Goal: Information Seeking & Learning: Learn about a topic

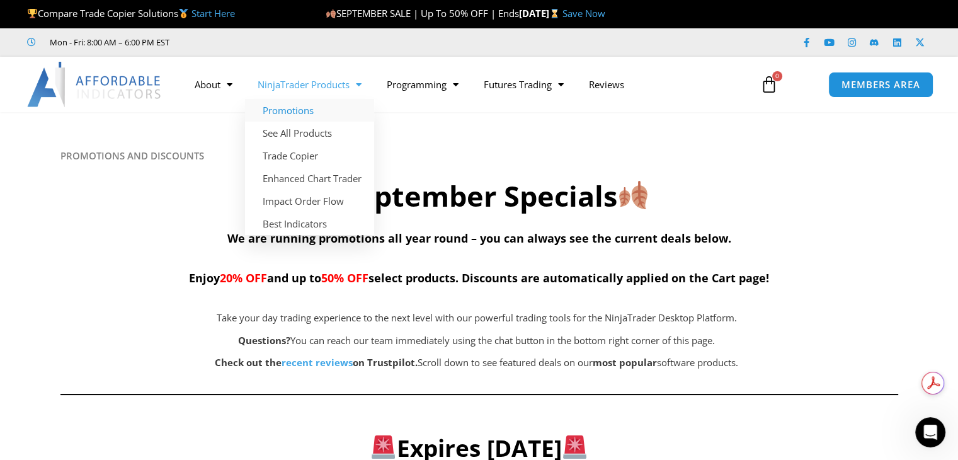
click at [353, 87] on span "Menu" at bounding box center [355, 85] width 12 height 22
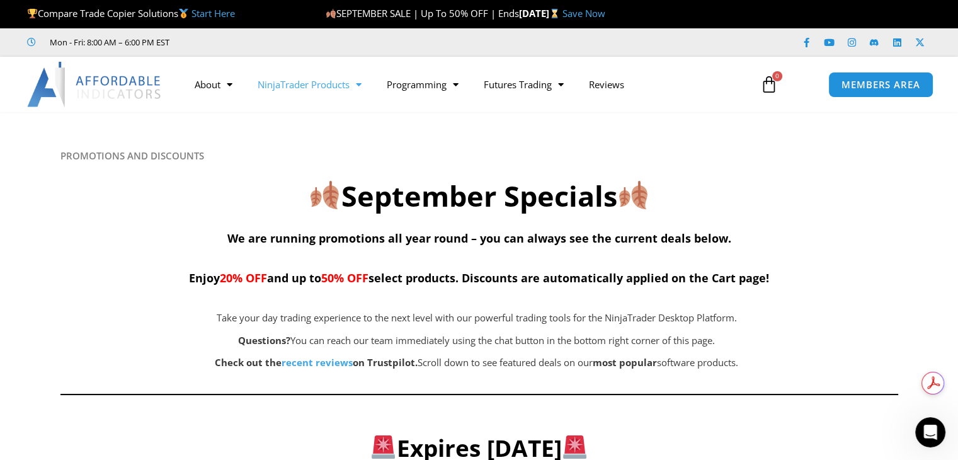
click at [353, 87] on span "Menu" at bounding box center [355, 85] width 12 height 22
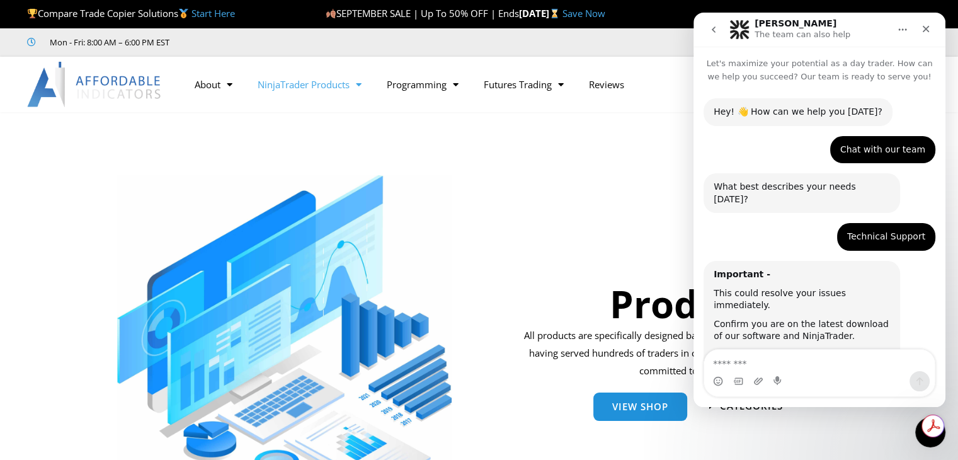
scroll to position [791, 0]
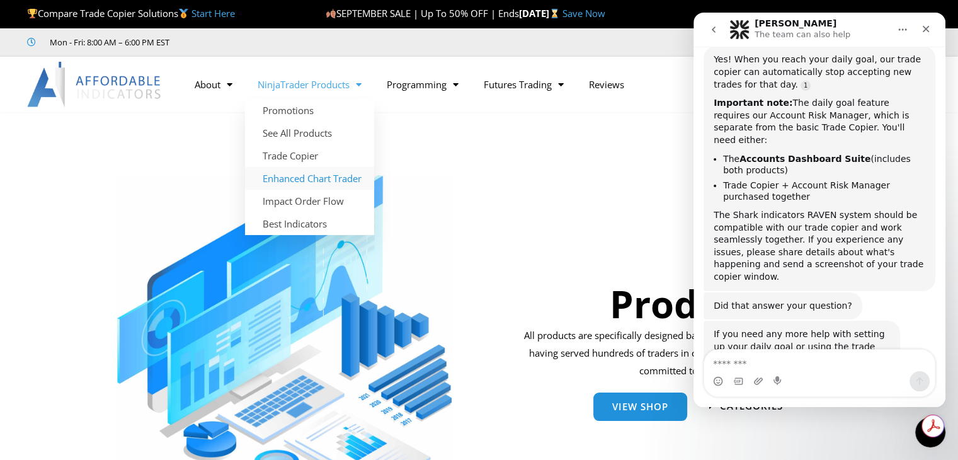
click at [332, 176] on link "Enhanced Chart Trader" at bounding box center [309, 178] width 129 height 23
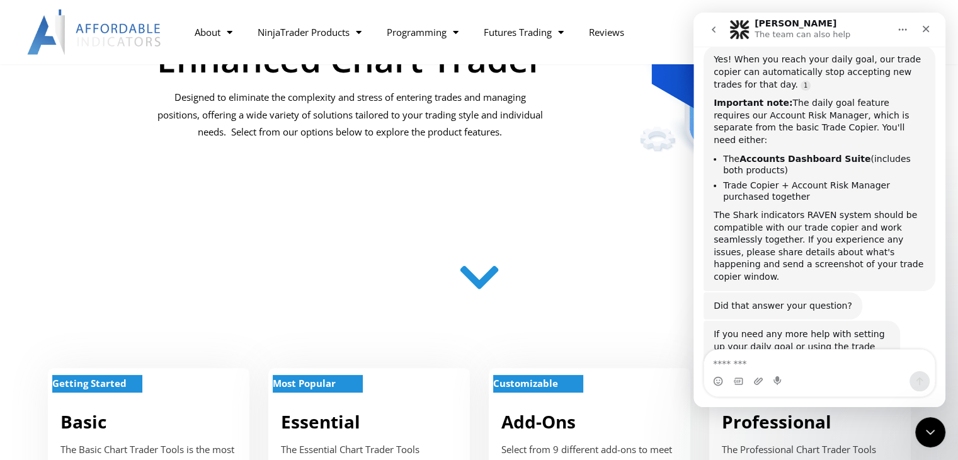
scroll to position [48, 0]
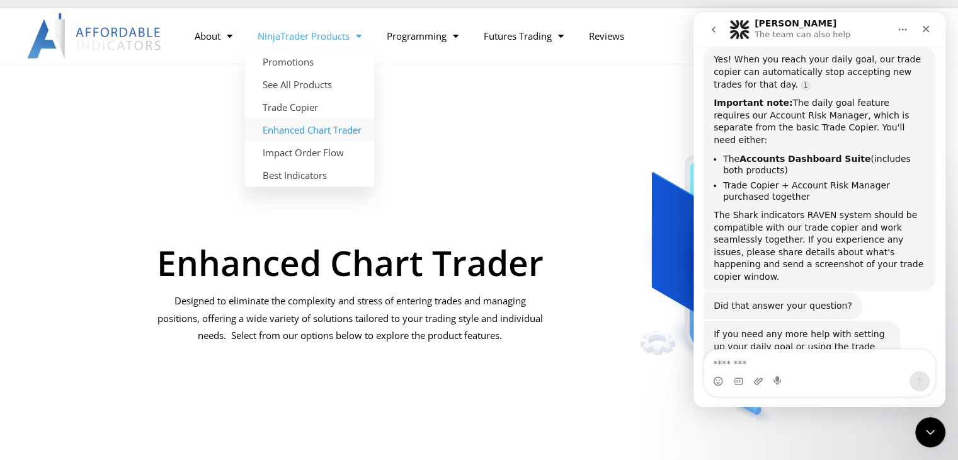
click at [344, 36] on link "NinjaTrader Products" at bounding box center [309, 35] width 129 height 29
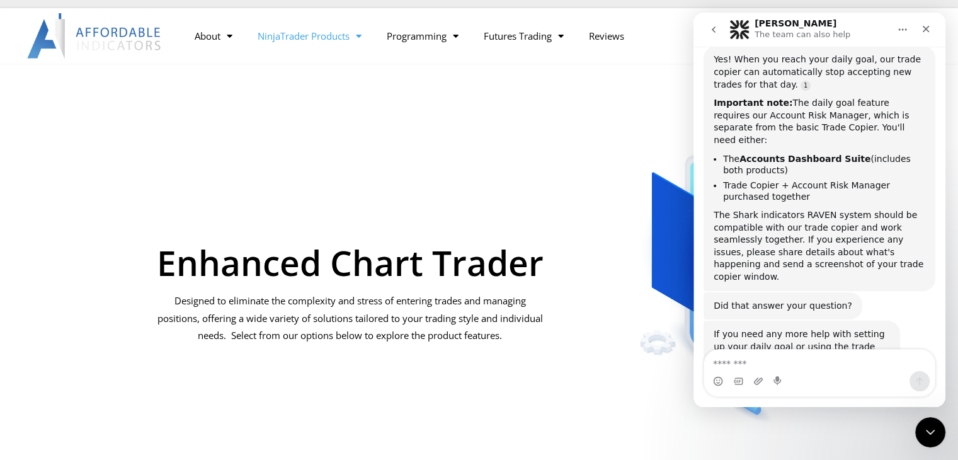
click at [344, 36] on link "NinjaTrader Products" at bounding box center [309, 35] width 129 height 29
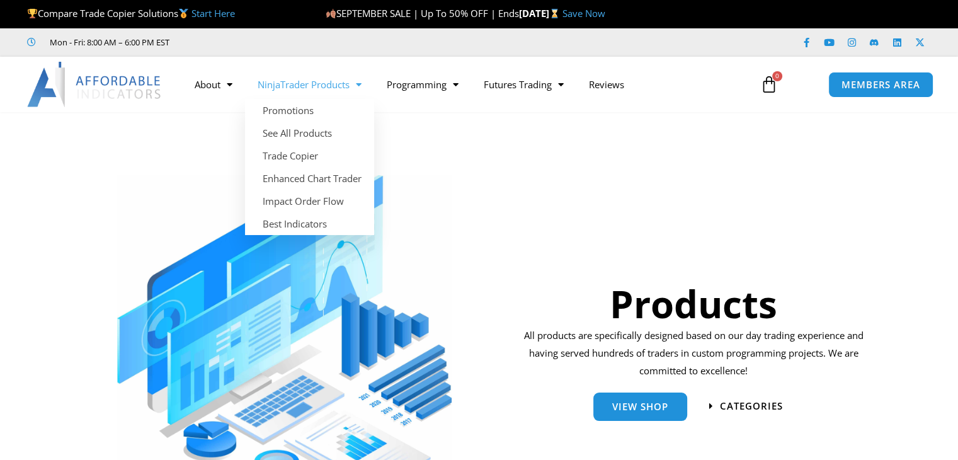
click at [312, 79] on link "NinjaTrader Products" at bounding box center [309, 84] width 129 height 29
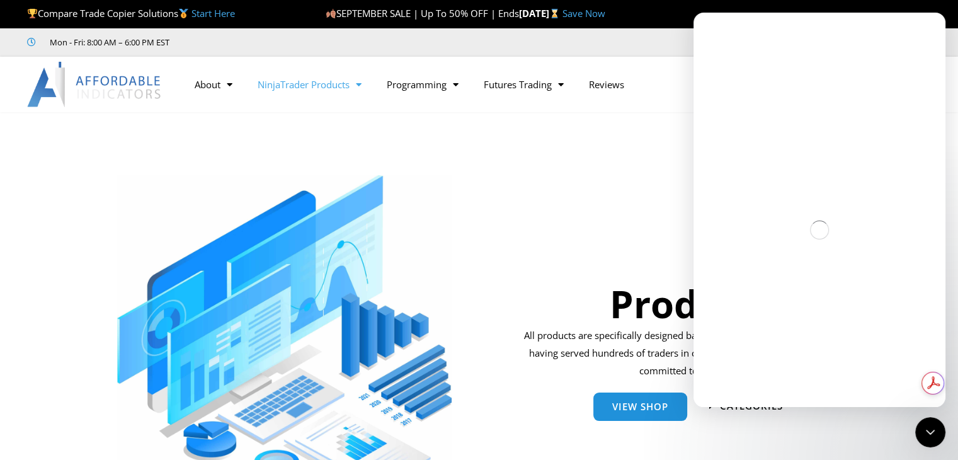
click at [312, 84] on link "NinjaTrader Products" at bounding box center [309, 84] width 129 height 29
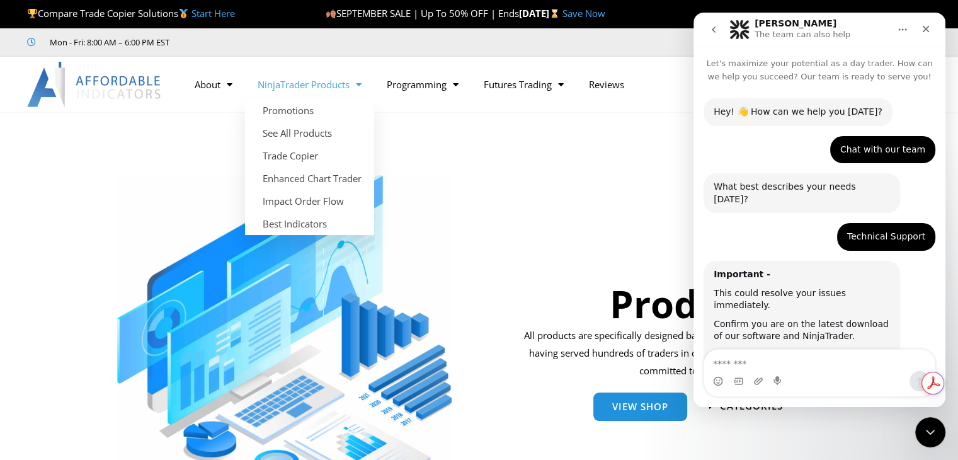
scroll to position [791, 0]
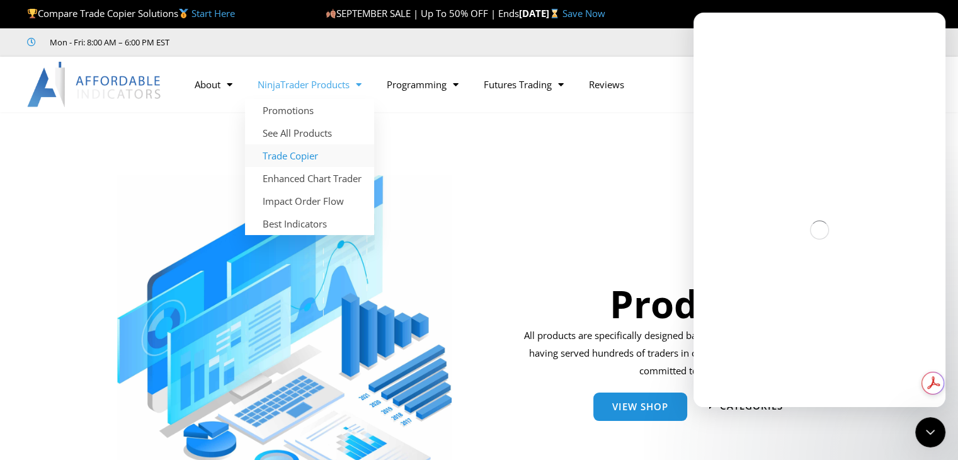
click at [301, 158] on link "Trade Copier" at bounding box center [309, 155] width 129 height 23
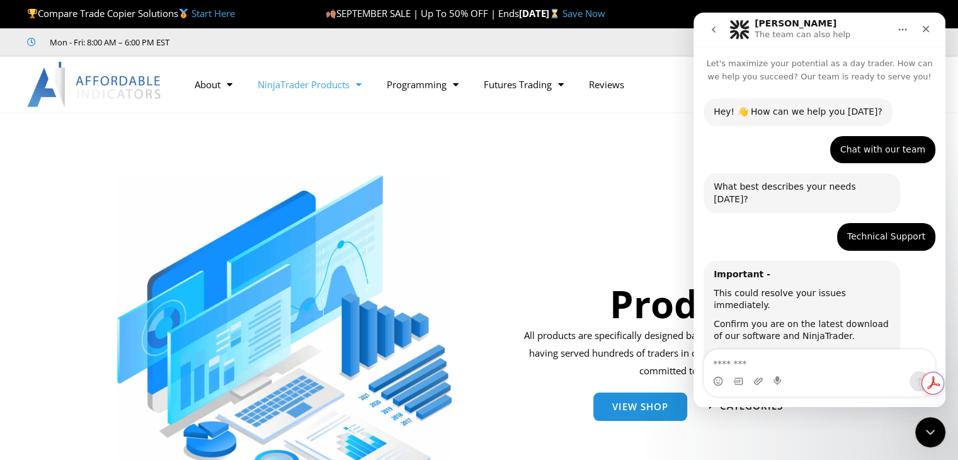
scroll to position [791, 0]
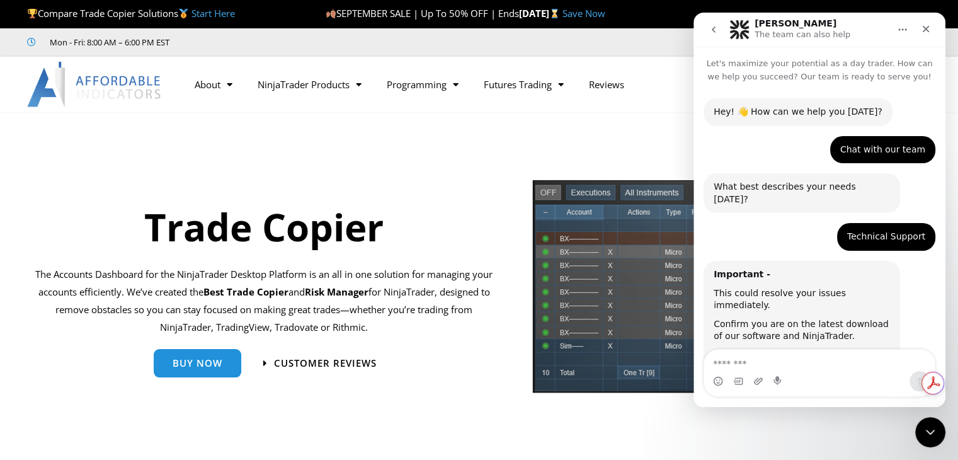
scroll to position [791, 0]
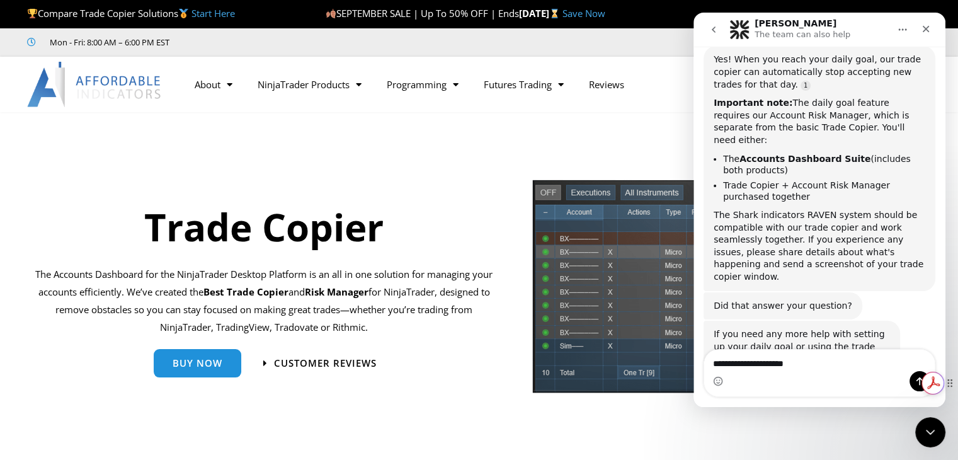
type textarea "**********"
click at [913, 384] on div "Get summaries and key insights using AI Assistant powered by Adobe Acrobat" at bounding box center [861, 383] width 107 height 34
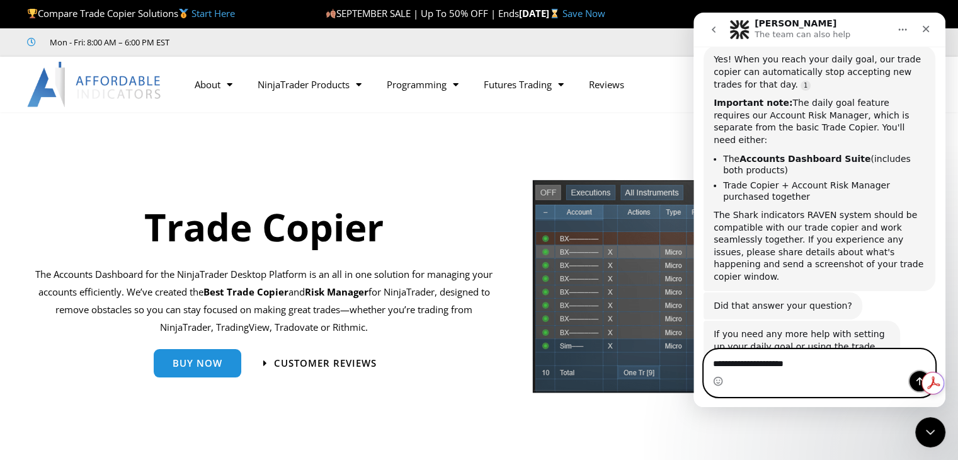
click at [913, 384] on button "Send a message…" at bounding box center [919, 381] width 20 height 20
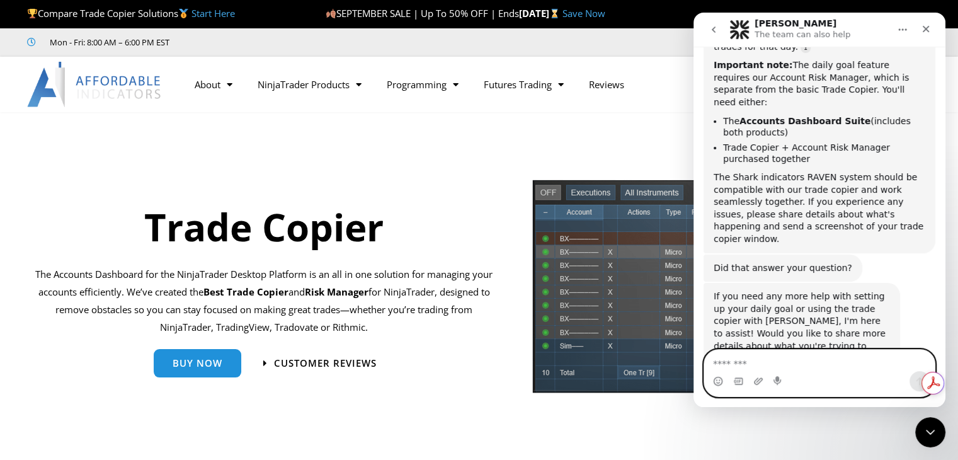
scroll to position [869, 0]
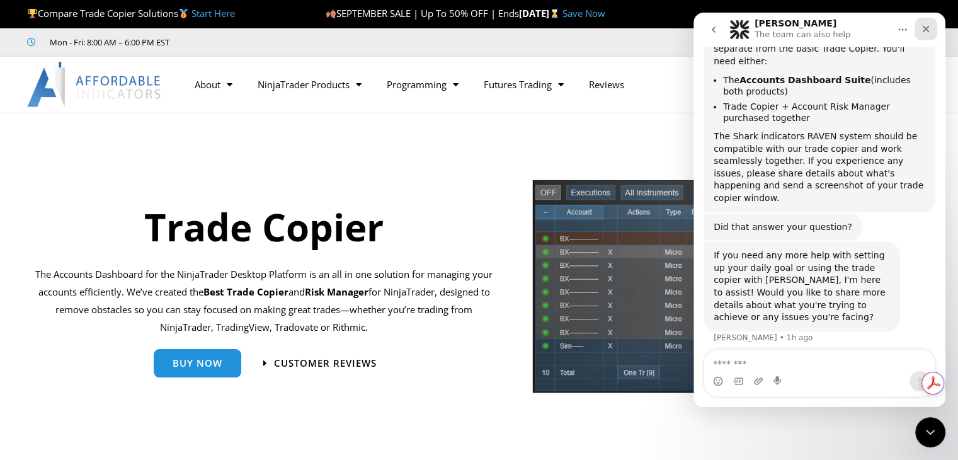
click at [924, 31] on icon "Close" at bounding box center [925, 29] width 10 height 10
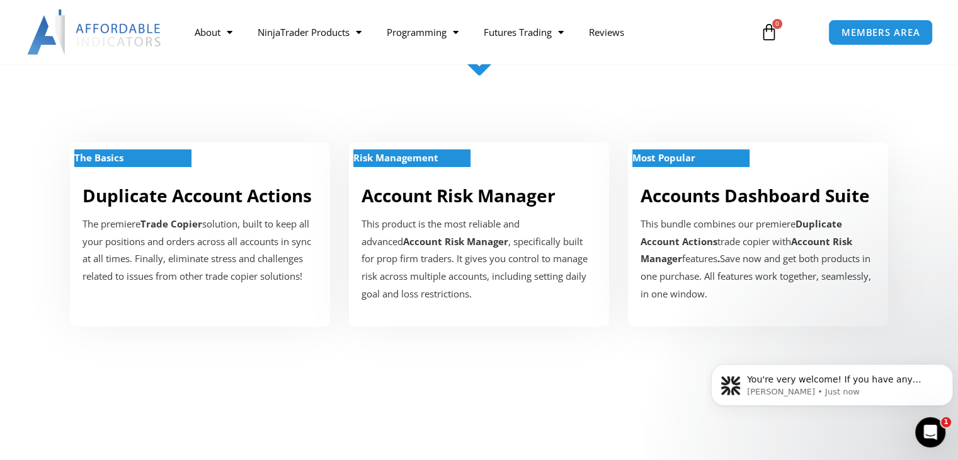
scroll to position [413, 0]
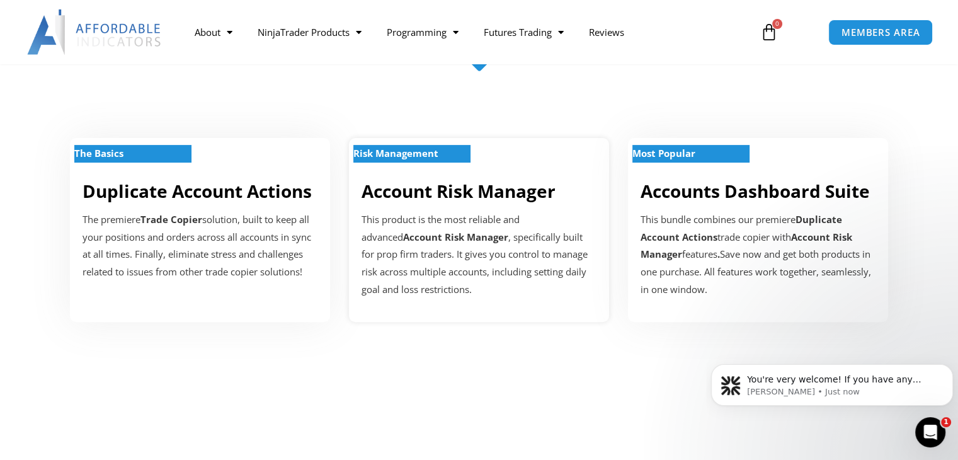
click at [431, 147] on strong "Risk Management" at bounding box center [395, 153] width 85 height 13
